Goal: Transaction & Acquisition: Book appointment/travel/reservation

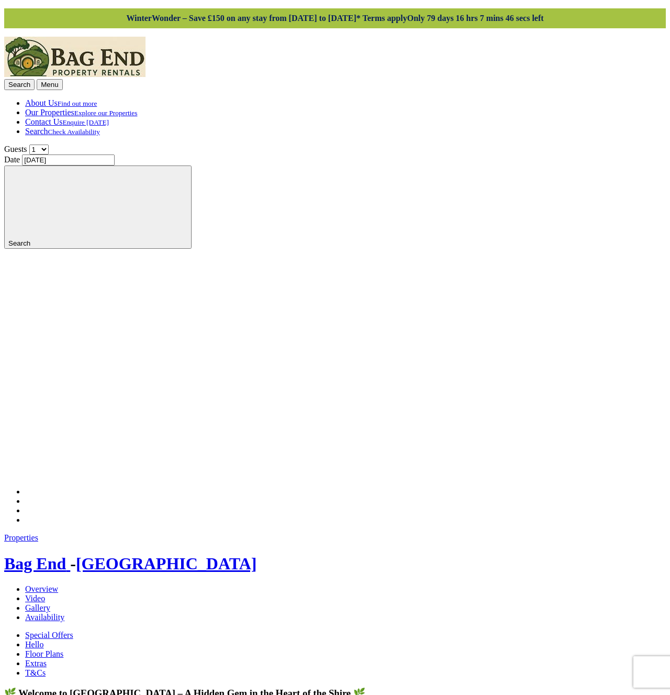
click at [64, 613] on link "Availability" at bounding box center [44, 617] width 39 height 9
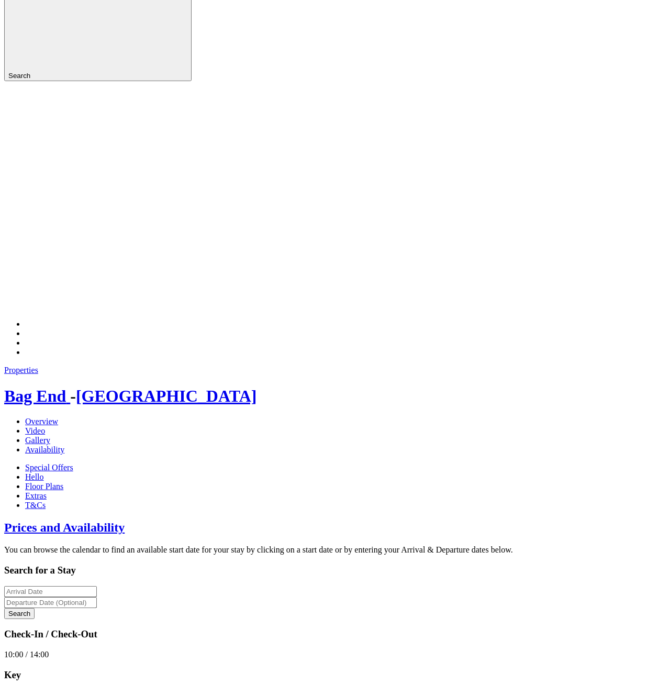
scroll to position [208, 0]
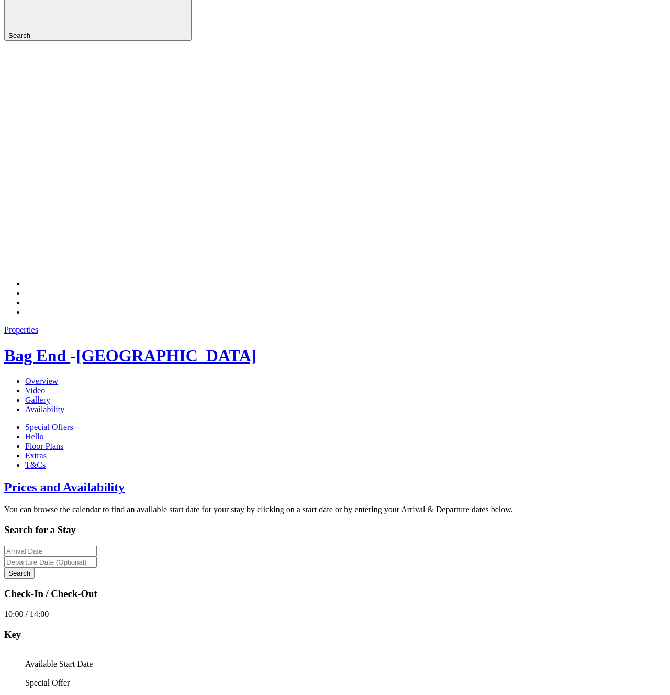
click at [189, 603] on link "Week - £550.00" at bounding box center [194, 607] width 53 height 9
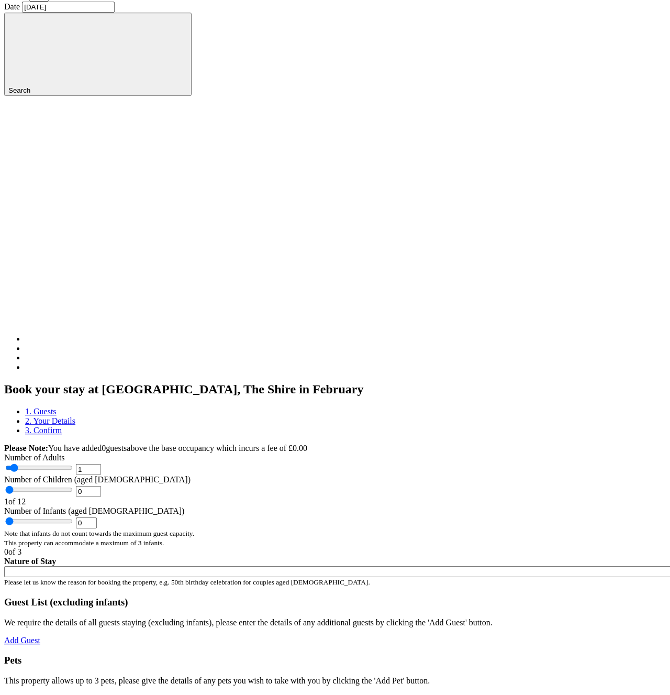
scroll to position [239, 0]
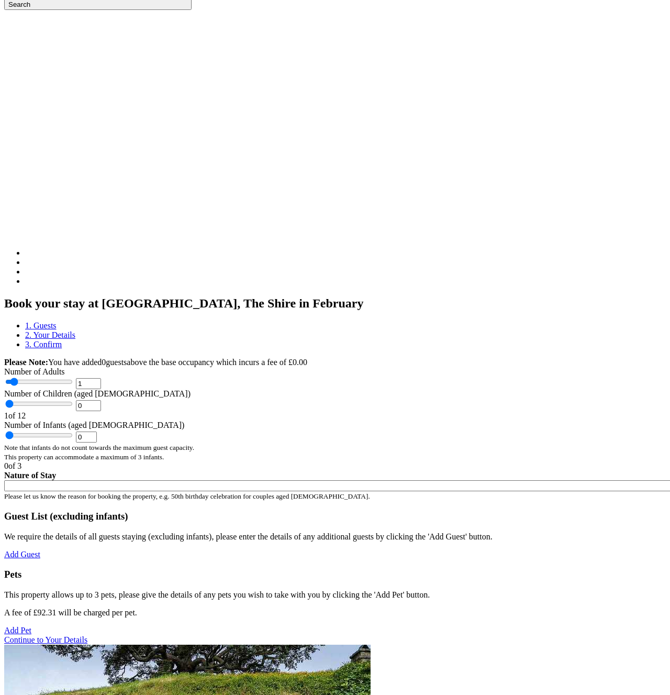
type input "3"
click at [73, 378] on input "range" at bounding box center [39, 382] width 68 height 8
click at [171, 480] on input "Nature of Stay" at bounding box center [542, 485] width 1077 height 11
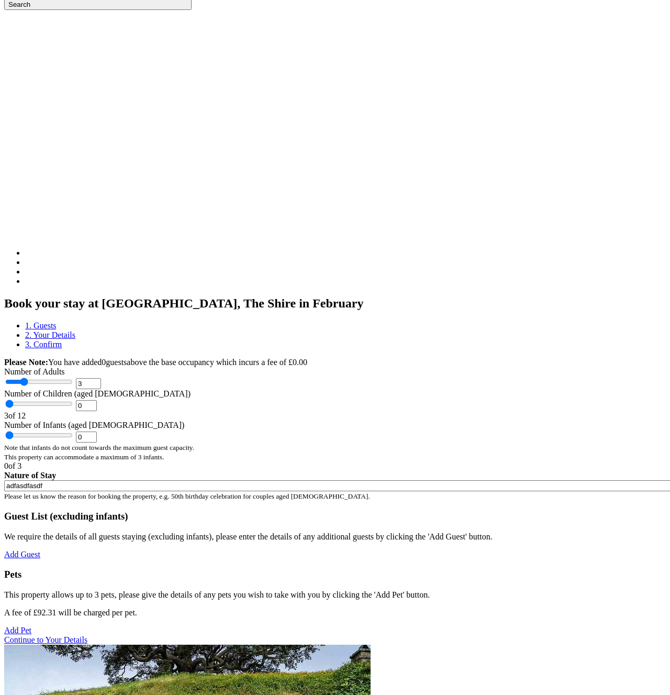
type input "adfasdfasdf"
click at [239, 558] on div "Please Note: You have added 0 guest s above the base occupancy which incurs a f…" at bounding box center [335, 501] width 662 height 287
click at [219, 559] on div "Add Guest" at bounding box center [335, 554] width 662 height 9
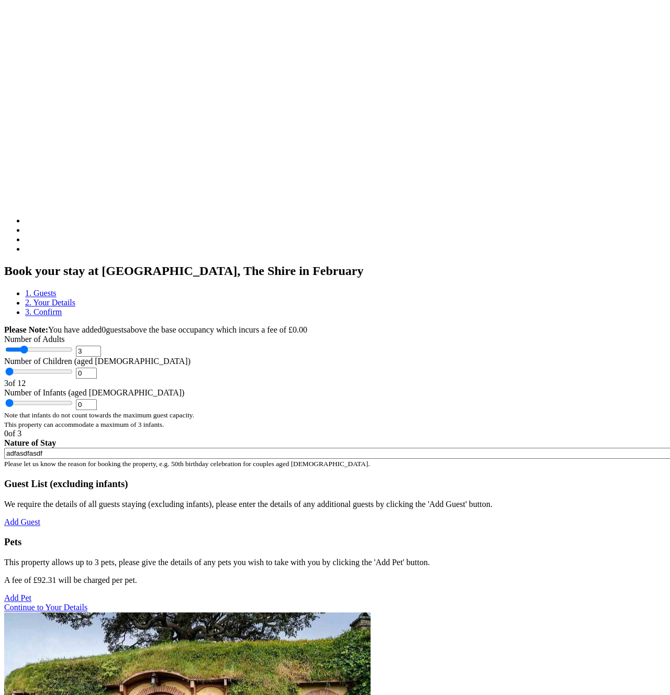
scroll to position [418, 0]
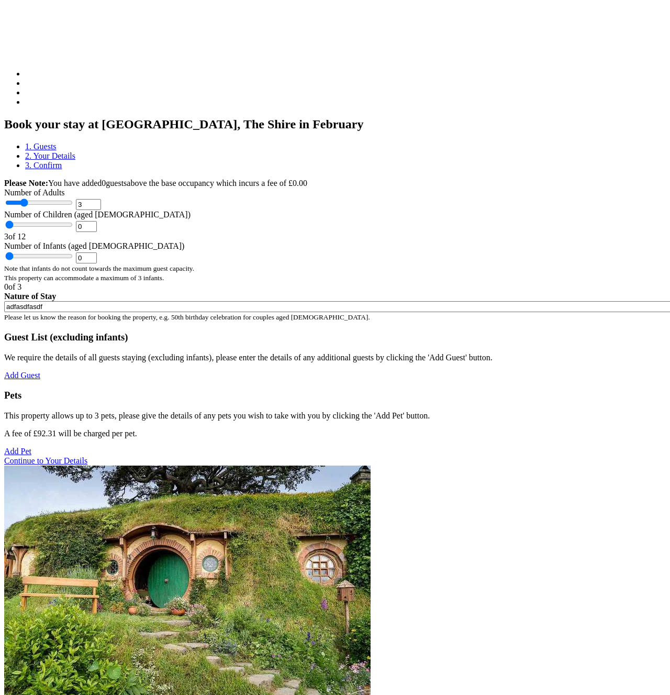
click at [87, 465] on link "Continue to Your Details" at bounding box center [45, 460] width 83 height 9
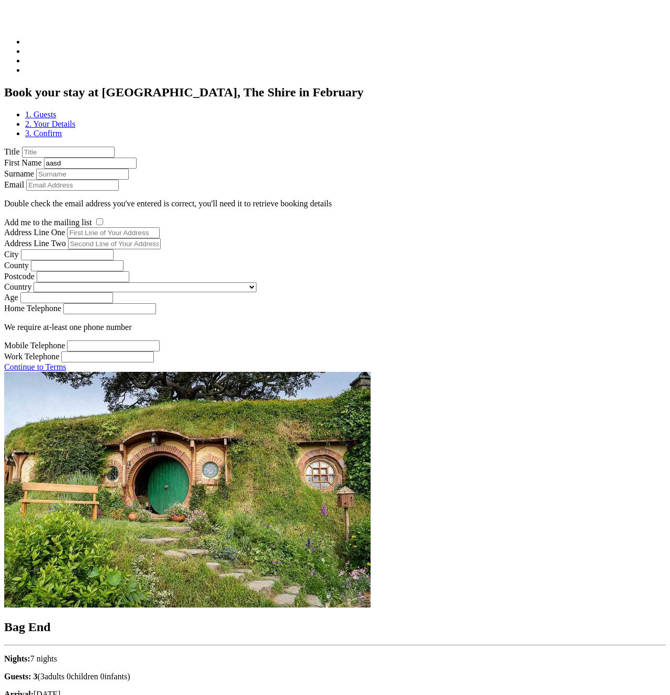
click at [102, 158] on input "aasd" at bounding box center [90, 163] width 93 height 11
type input "aasdfasdaf"
click at [262, 173] on div "Surname" at bounding box center [335, 174] width 662 height 11
click at [129, 178] on input "Surname" at bounding box center [82, 174] width 93 height 11
type input "asdfasdf"
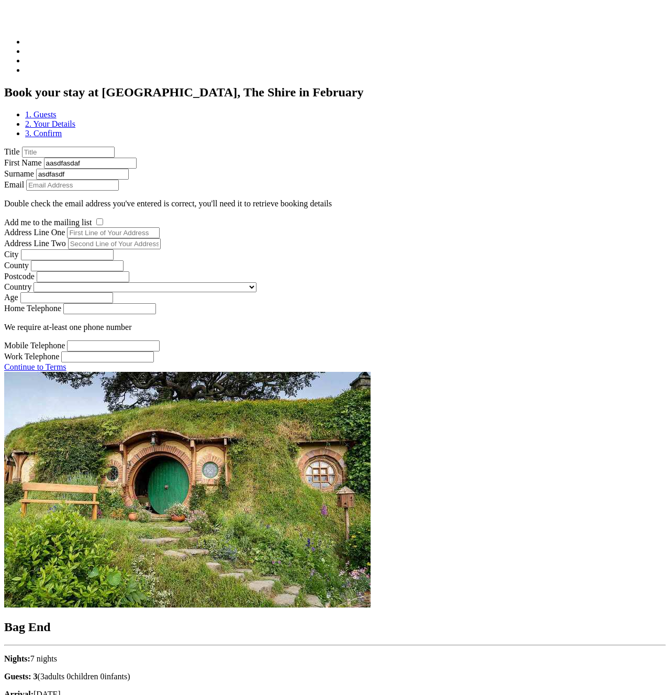
click at [160, 238] on input "Address Line One" at bounding box center [113, 232] width 93 height 11
type input "adsfasdf"
click at [92, 227] on label "Add me to the mailing list" at bounding box center [48, 222] width 88 height 9
click at [103, 225] on input "Add me to the mailing list" at bounding box center [99, 221] width 7 height 7
click at [34, 282] on select "United Kingdom Afghanistan Åland Islands Albania Algeria American Samoa Andorra…" at bounding box center [145, 287] width 223 height 10
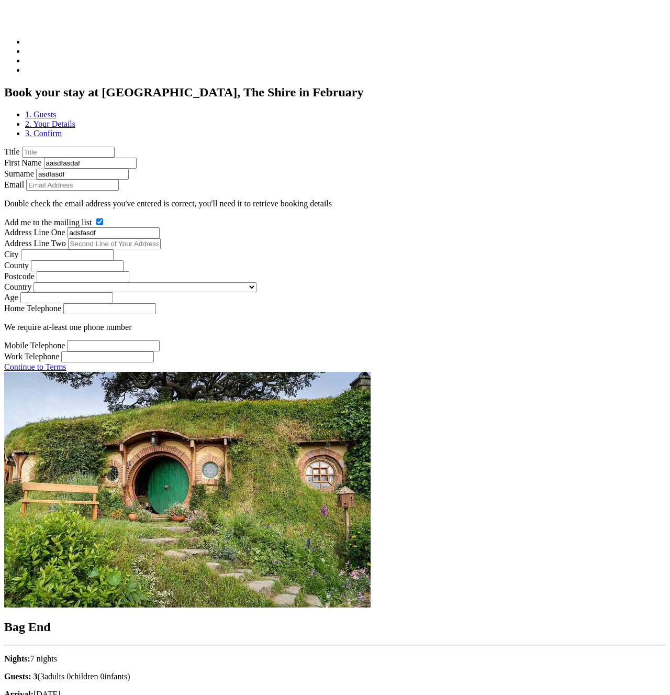
click at [185, 292] on select "United Kingdom Afghanistan Åland Islands Albania Algeria American Samoa Andorra…" at bounding box center [145, 287] width 223 height 10
click at [92, 227] on label "Add me to the mailing list" at bounding box center [48, 222] width 88 height 9
click at [103, 225] on input "Add me to the mailing list" at bounding box center [99, 221] width 7 height 7
checkbox input "false"
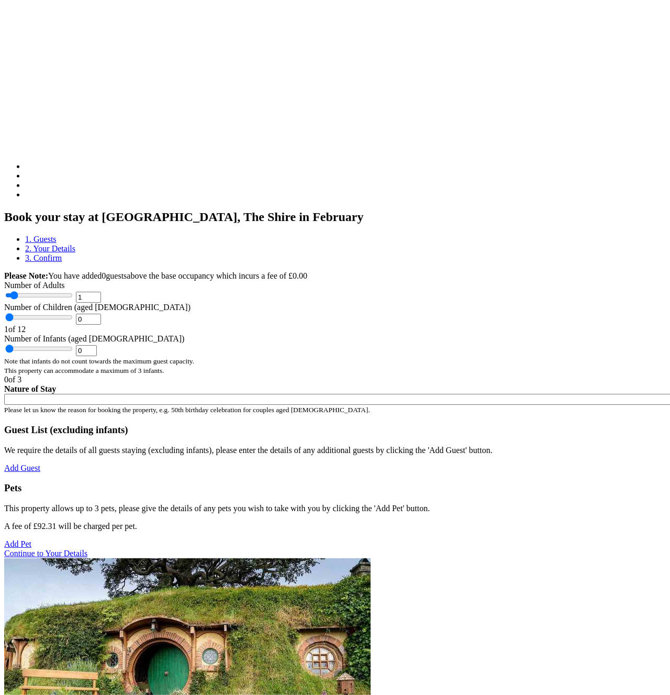
scroll to position [280, 0]
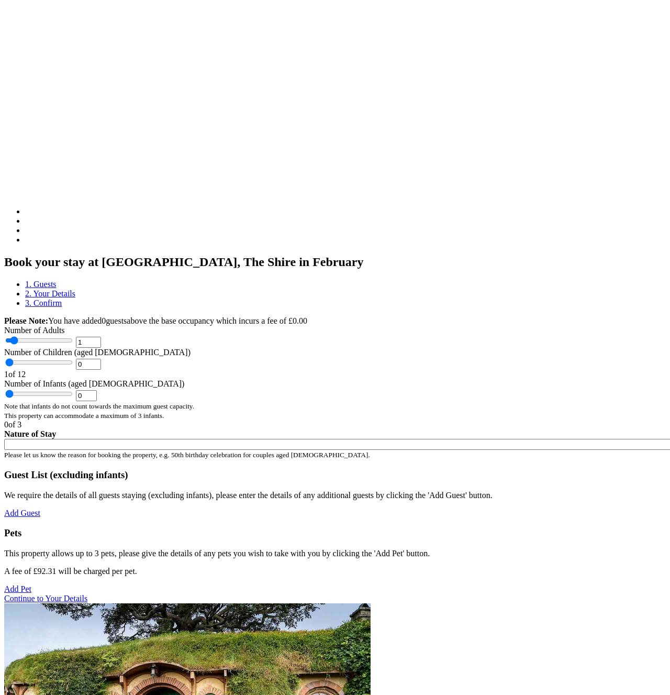
click at [75, 289] on link "2. Your Details" at bounding box center [50, 293] width 50 height 9
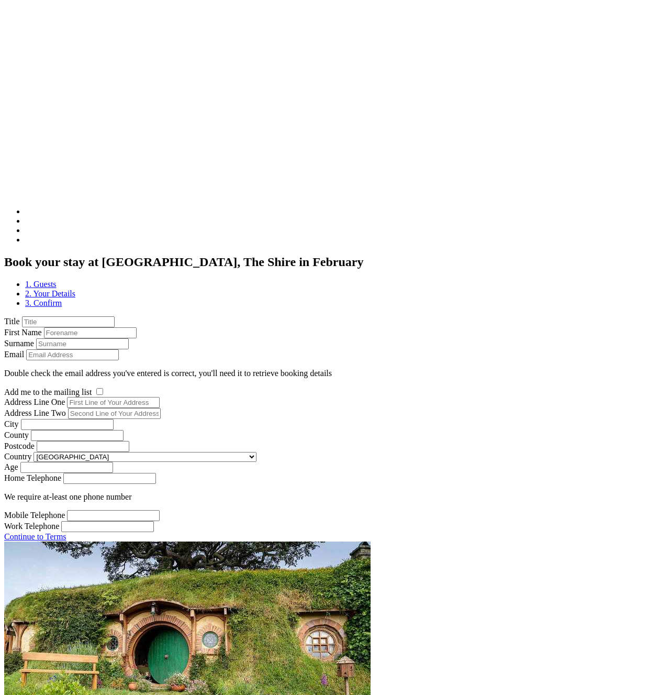
scroll to position [450, 0]
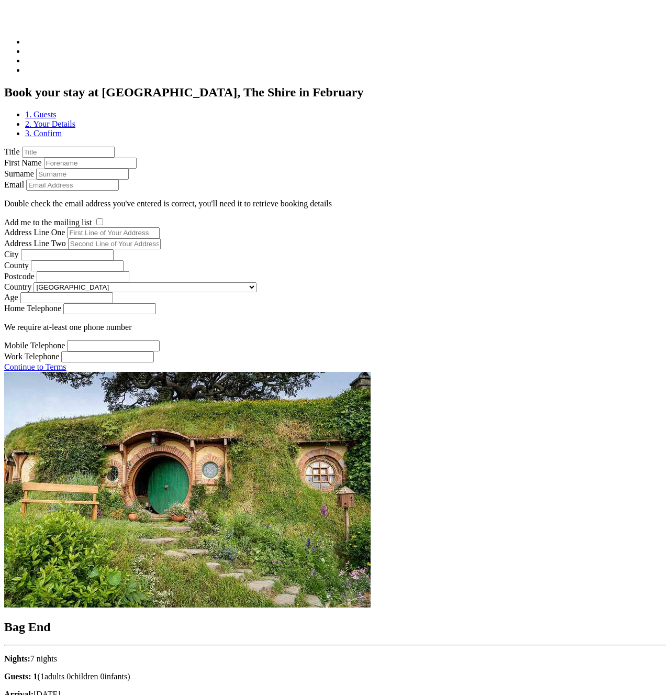
click at [34, 282] on select "United Kingdom Afghanistan Åland Islands Albania Algeria American Samoa Andorra…" at bounding box center [145, 287] width 223 height 10
click at [20, 47] on div "Search Menu About Us Find out more Our Properties Explore our Properties Contac…" at bounding box center [335, 215] width 662 height 1257
click at [65, 237] on label "Address Line One" at bounding box center [34, 232] width 61 height 9
click at [160, 238] on input "Address Line One" at bounding box center [113, 232] width 93 height 11
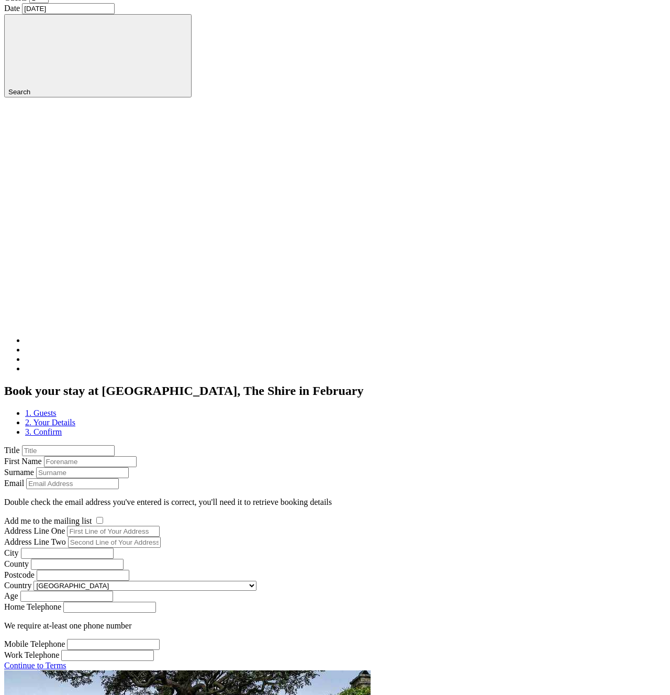
click at [57, 408] on link "1. Guests" at bounding box center [40, 412] width 31 height 9
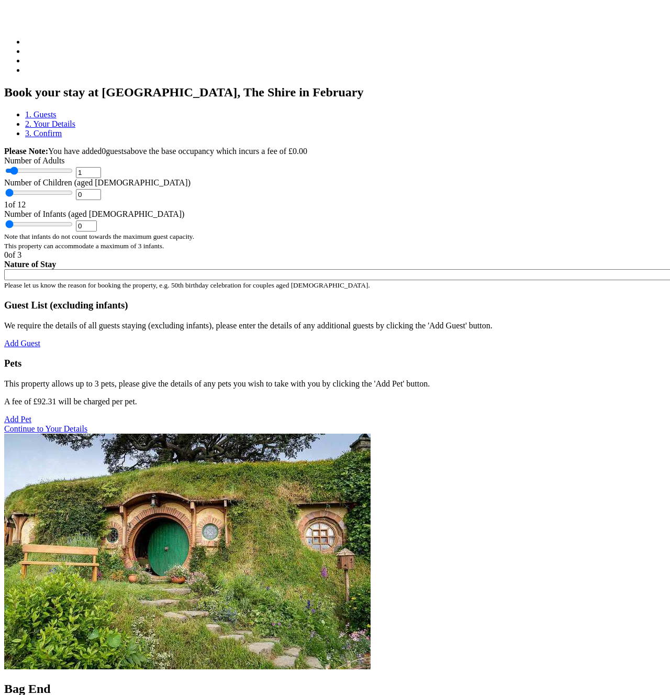
click at [40, 348] on link "Add Guest" at bounding box center [22, 343] width 36 height 9
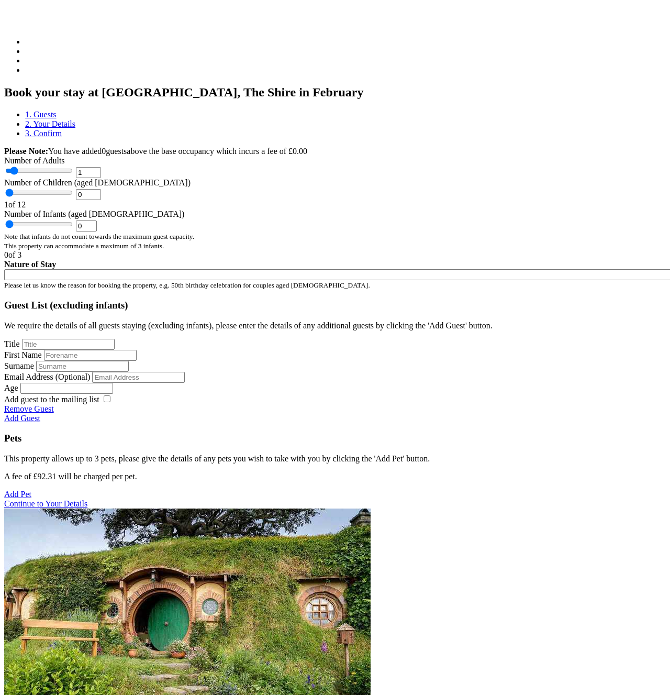
drag, startPoint x: 74, startPoint y: 550, endPoint x: 77, endPoint y: 555, distance: 6.1
click at [75, 394] on input "Age" at bounding box center [66, 388] width 93 height 11
click at [87, 350] on input "Title" at bounding box center [68, 344] width 93 height 11
type input "asdadsf"
click at [104, 361] on input "a" at bounding box center [90, 355] width 93 height 11
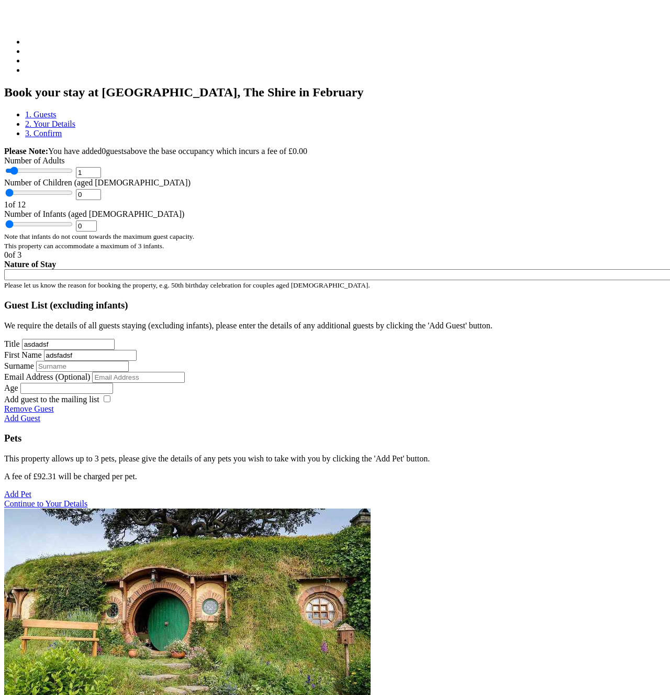
type input "adsfadsf"
click at [129, 372] on input "Surname" at bounding box center [82, 366] width 93 height 11
type input "asdfasdf"
click at [185, 383] on input "Email Address (Optional)" at bounding box center [138, 377] width 93 height 11
type input "andy@defsdoor.org"
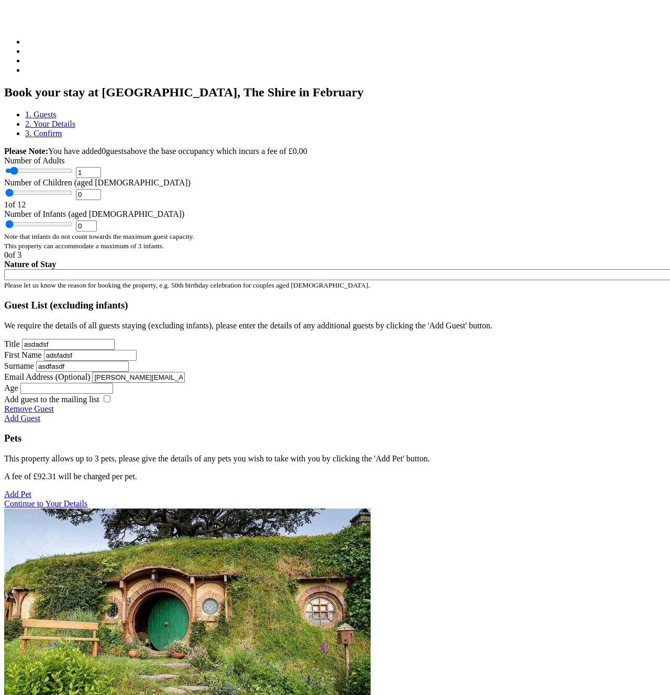
click at [81, 394] on input "Age" at bounding box center [66, 388] width 93 height 11
type input "34"
drag, startPoint x: 191, startPoint y: 609, endPoint x: 204, endPoint y: 509, distance: 101.4
click at [192, 414] on div "Title asdadsf First Name adsfadsf Surname asdfasdf Email Address (Optional) and…" at bounding box center [335, 376] width 662 height 75
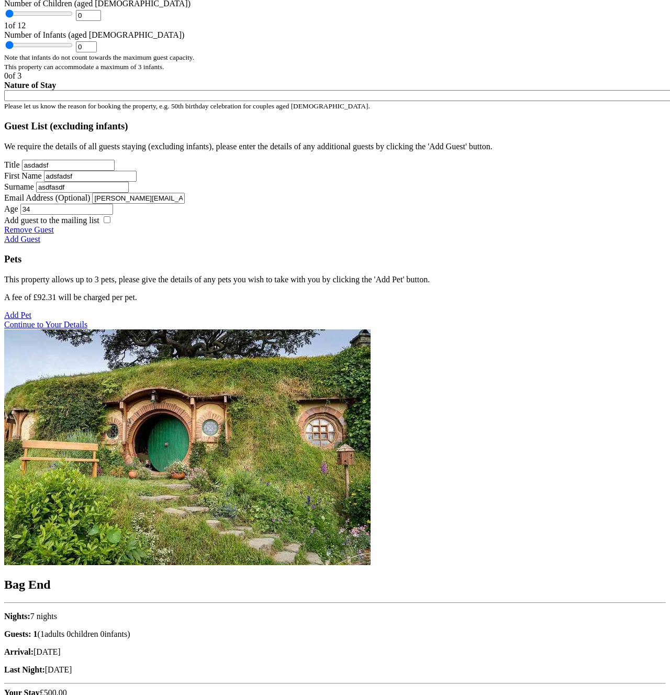
scroll to position [271, 0]
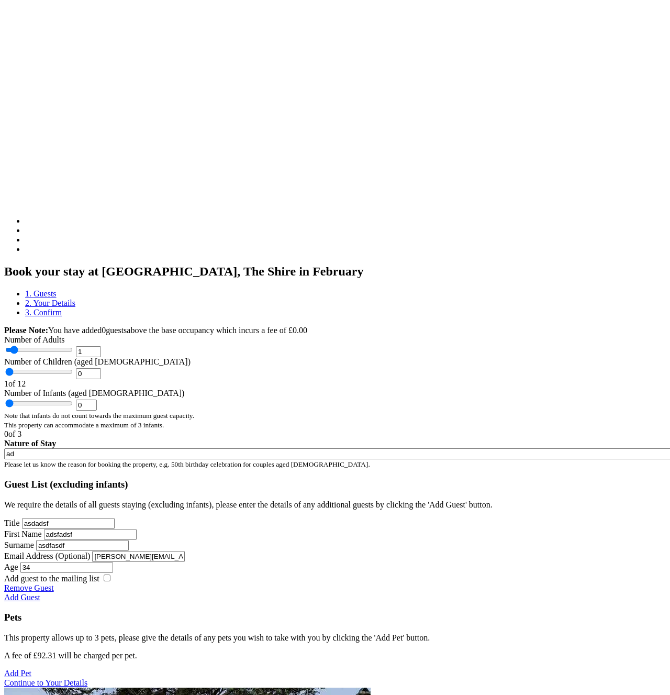
click at [85, 448] on input "ad" at bounding box center [542, 453] width 1077 height 11
type input "adsfasdf"
type input "2"
type input "3"
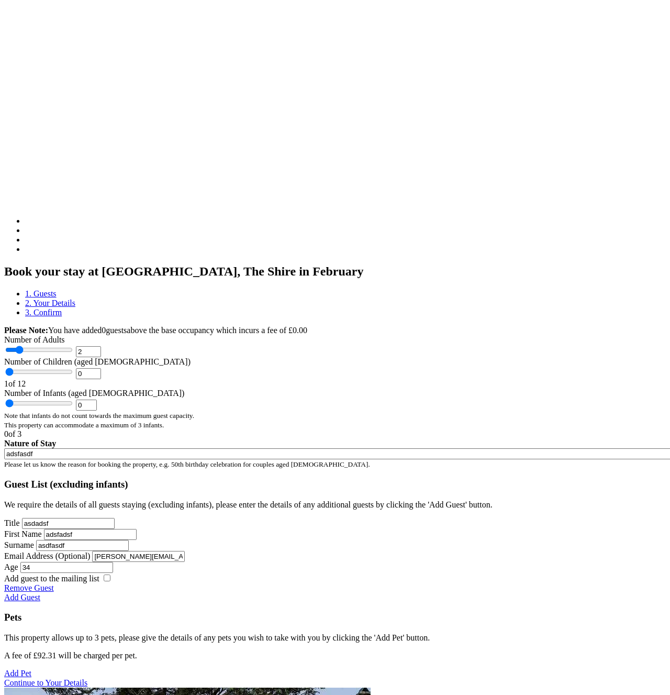
type input "3"
drag, startPoint x: 71, startPoint y: 275, endPoint x: 132, endPoint y: 275, distance: 61.3
type input "3"
click at [73, 346] on input "range" at bounding box center [39, 350] width 68 height 8
click at [75, 298] on link "2. Your Details" at bounding box center [50, 302] width 50 height 9
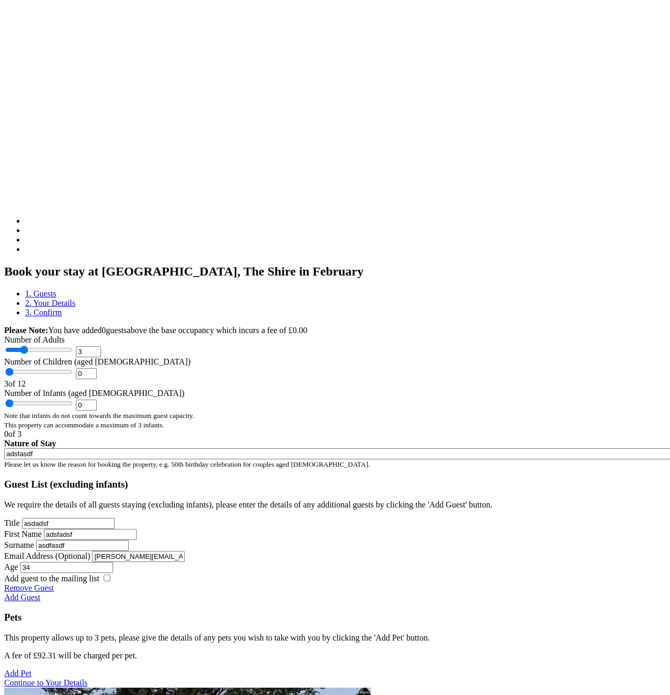
scroll to position [450, 0]
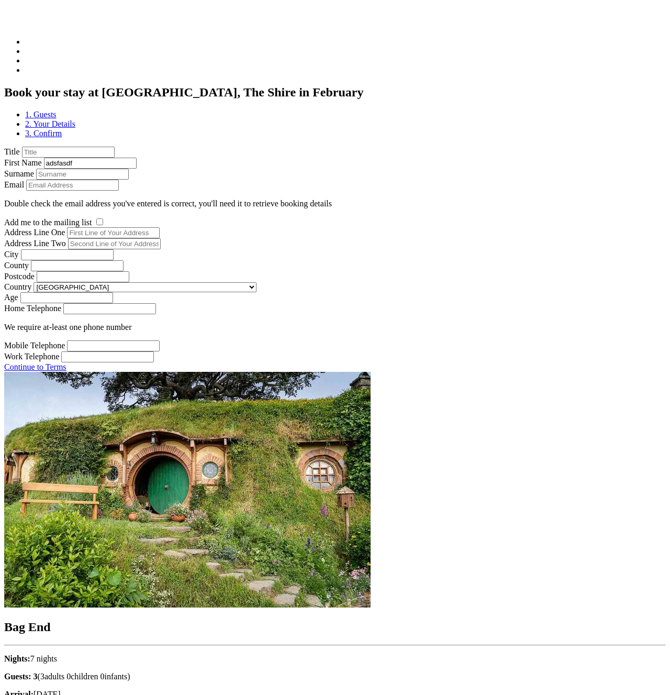
click at [125, 169] on input "adsfasdf" at bounding box center [90, 163] width 93 height 11
type input "adsfasdf"
click at [182, 200] on div "Title First Name adsfasdf Surname Email Double check the email address you've e…" at bounding box center [335, 259] width 662 height 225
click at [129, 180] on input "a" at bounding box center [82, 174] width 93 height 11
type input "asdfaadf"
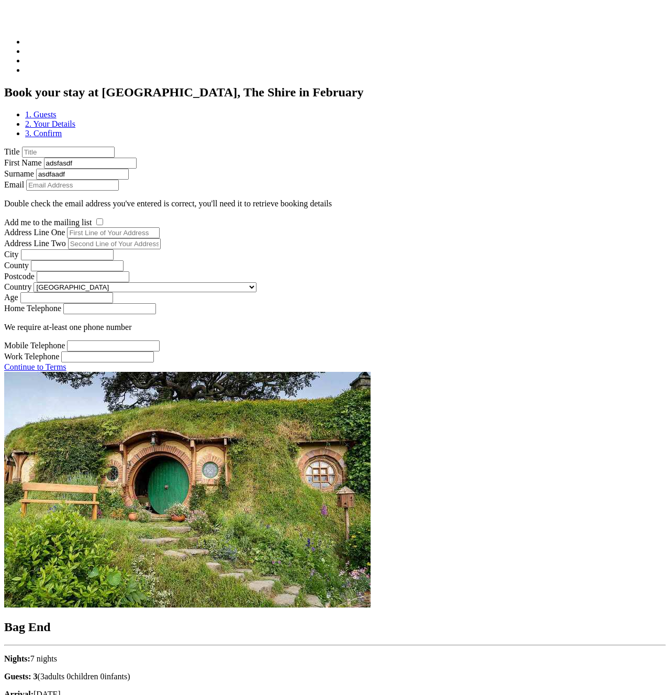
click at [34, 169] on label "Surname" at bounding box center [19, 173] width 30 height 9
click at [129, 169] on input "asdfaadf" at bounding box center [82, 174] width 93 height 11
click at [110, 208] on p "Double check the email address you've entered is correct, you'll need it to ret…" at bounding box center [335, 203] width 662 height 9
click at [115, 191] on input "Email" at bounding box center [72, 185] width 93 height 11
type input "andy@defsdoor.org"
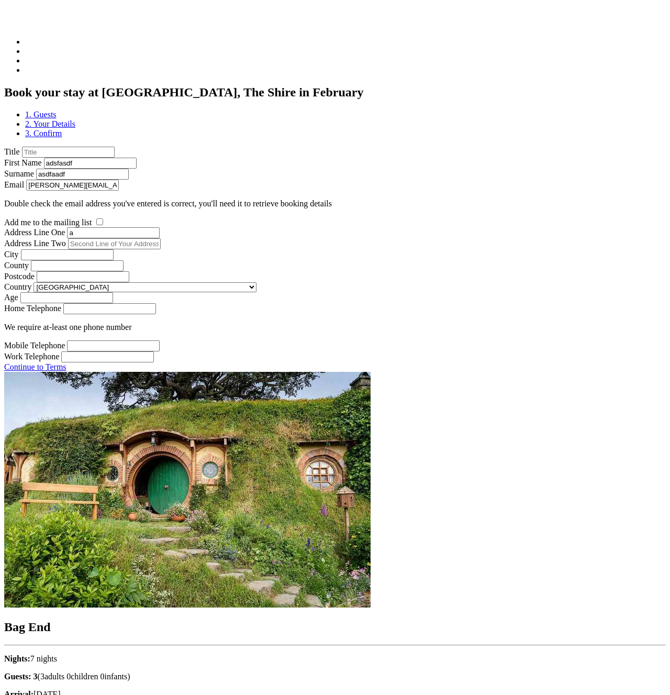
click at [124, 238] on input "a" at bounding box center [113, 232] width 93 height 11
type input "asdfadsaf"
click at [161, 249] on input "Address Line Two" at bounding box center [114, 243] width 93 height 11
type input "adsfadf"
click at [114, 260] on input "a" at bounding box center [67, 254] width 93 height 11
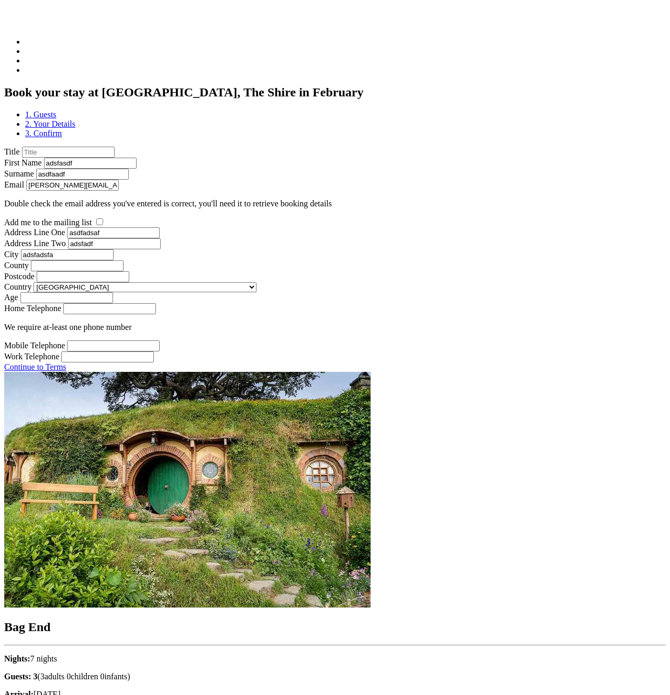
type input "adsfadsfa"
click at [110, 303] on input "Age" at bounding box center [66, 297] width 93 height 11
click at [112, 303] on input "34" at bounding box center [66, 297] width 93 height 11
type input "34"
click at [138, 314] on input "Home Telephone" at bounding box center [109, 308] width 93 height 11
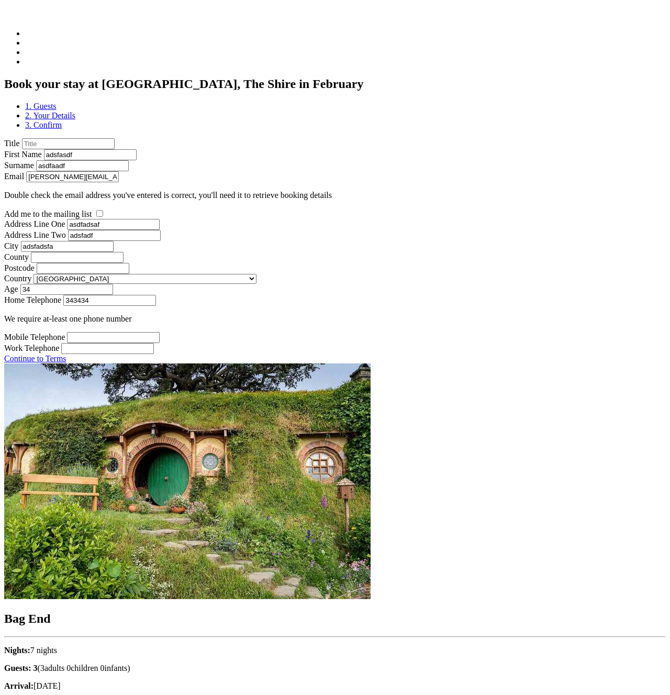
scroll to position [629, 0]
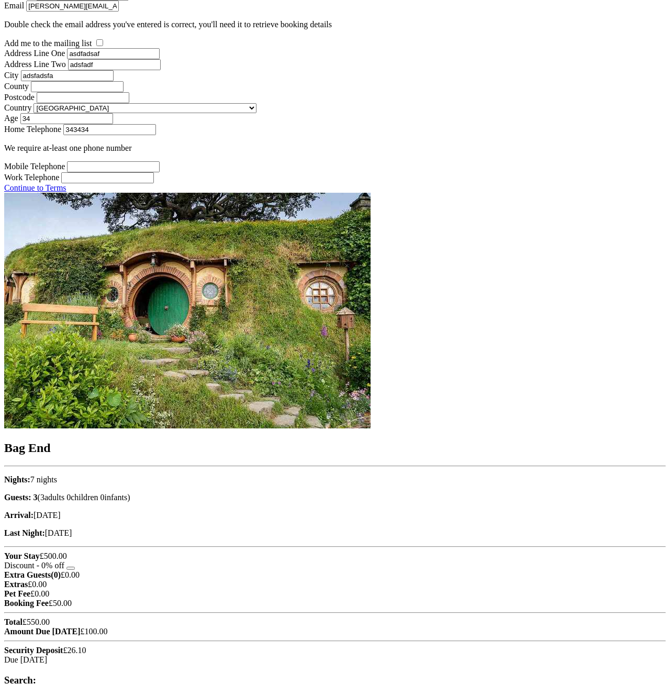
type input "343434"
click at [66, 192] on link "Continue to Terms" at bounding box center [35, 187] width 62 height 9
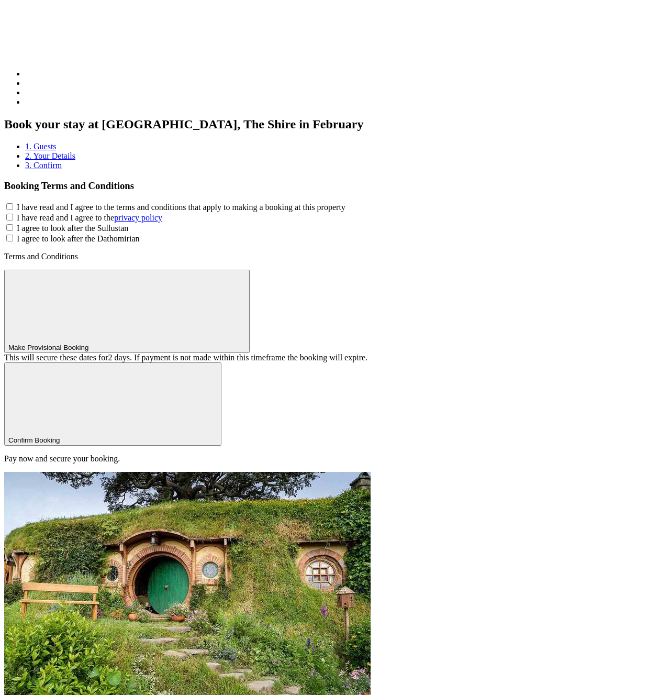
drag, startPoint x: 46, startPoint y: 134, endPoint x: 44, endPoint y: 151, distance: 17.4
click at [13, 203] on input "I have read and I agree to the terms and conditions that apply to making a book…" at bounding box center [9, 206] width 7 height 7
checkbox input "true"
click at [44, 180] on div "Booking Terms and Conditions I have read and I agree to the terms and condition…" at bounding box center [335, 321] width 662 height 283
click at [13, 224] on input "I agree to look after the Sullustan" at bounding box center [9, 227] width 7 height 7
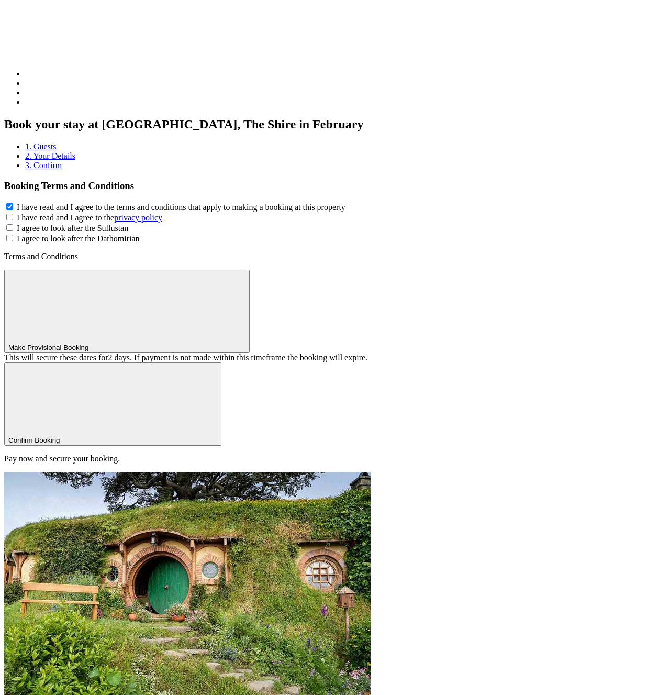
checkbox input "true"
drag, startPoint x: 46, startPoint y: 160, endPoint x: 43, endPoint y: 179, distance: 19.5
click at [13, 214] on input "I have read and I agree to the privacy policy" at bounding box center [9, 217] width 7 height 7
checkbox input "true"
click at [13, 235] on input "I agree to look after the Dathomirian" at bounding box center [9, 238] width 7 height 7
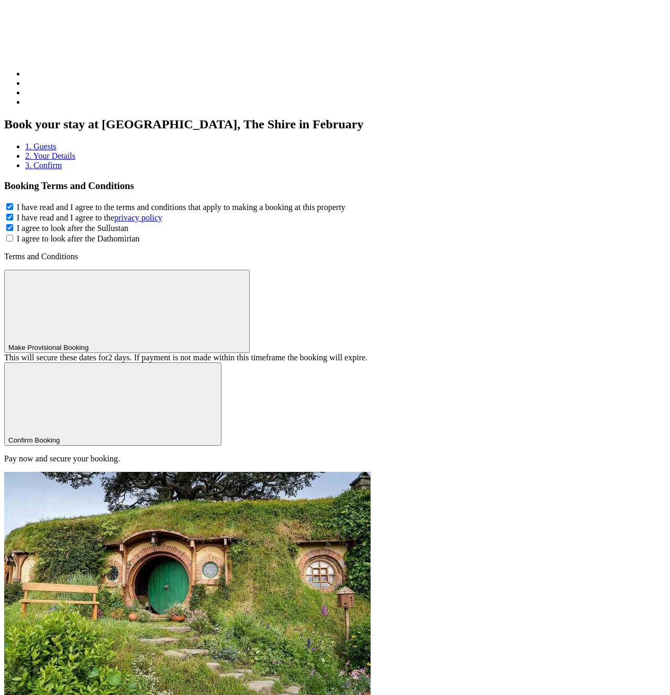
checkbox input "true"
click at [60, 436] on span "Confirm Booking" at bounding box center [34, 440] width 52 height 8
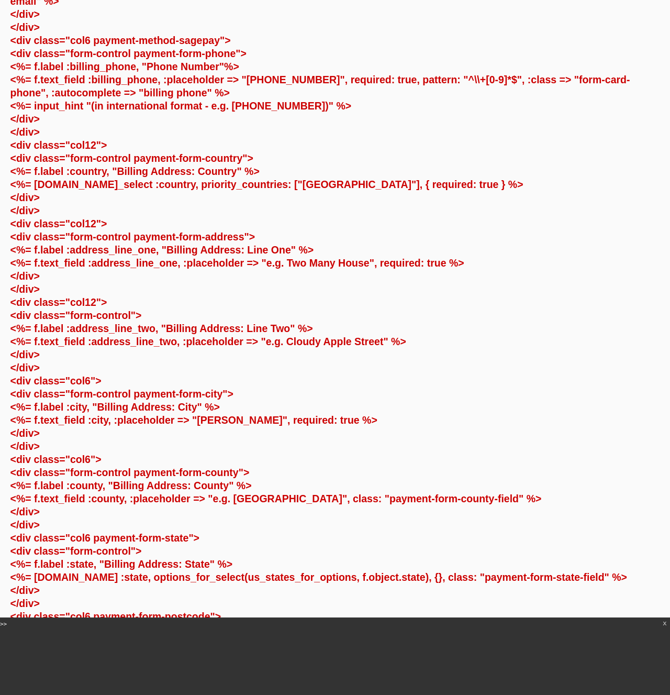
scroll to position [657, 0]
